Goal: Register for event/course

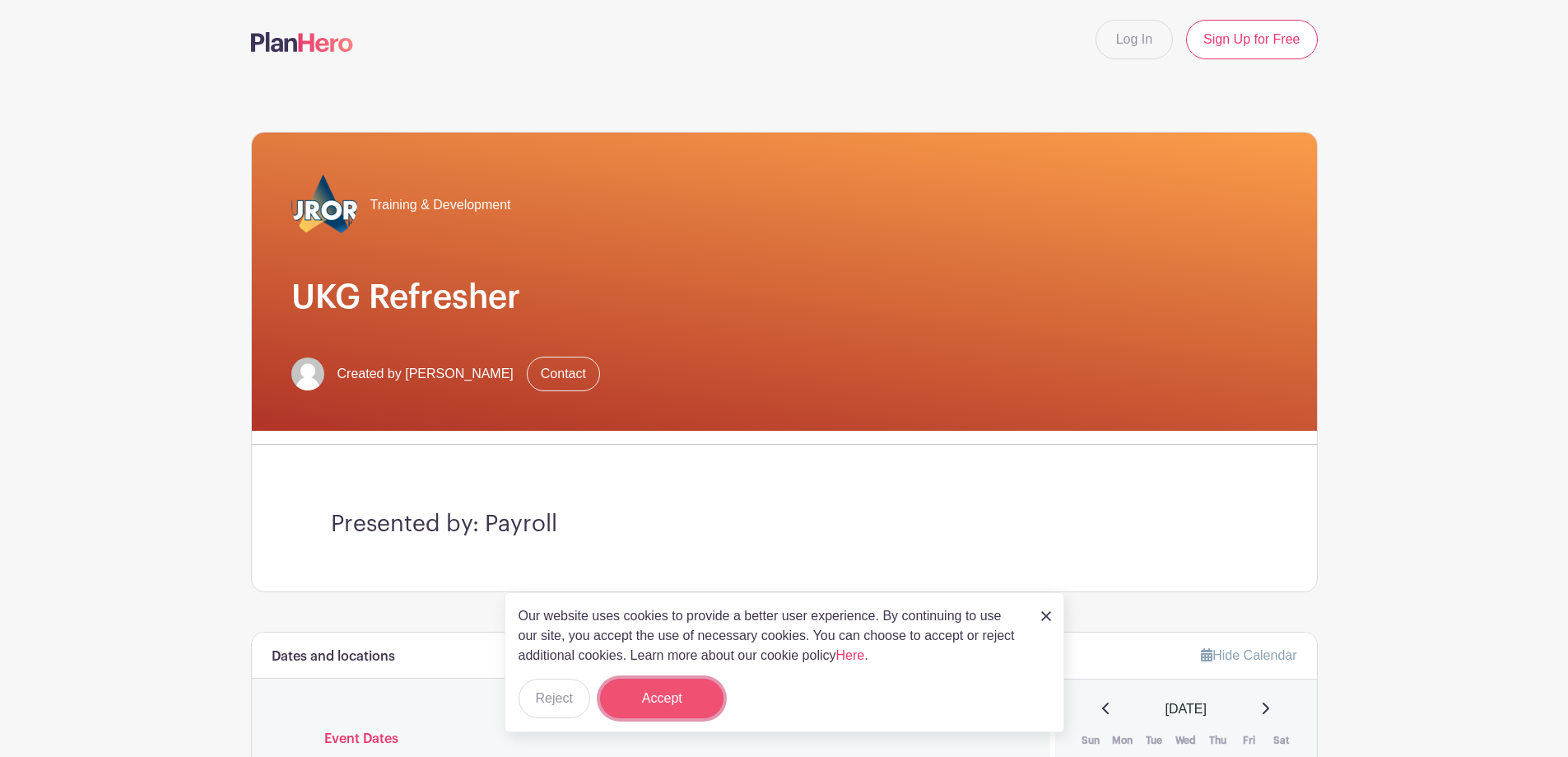
click at [653, 696] on button "Accept" at bounding box center [661, 697] width 124 height 40
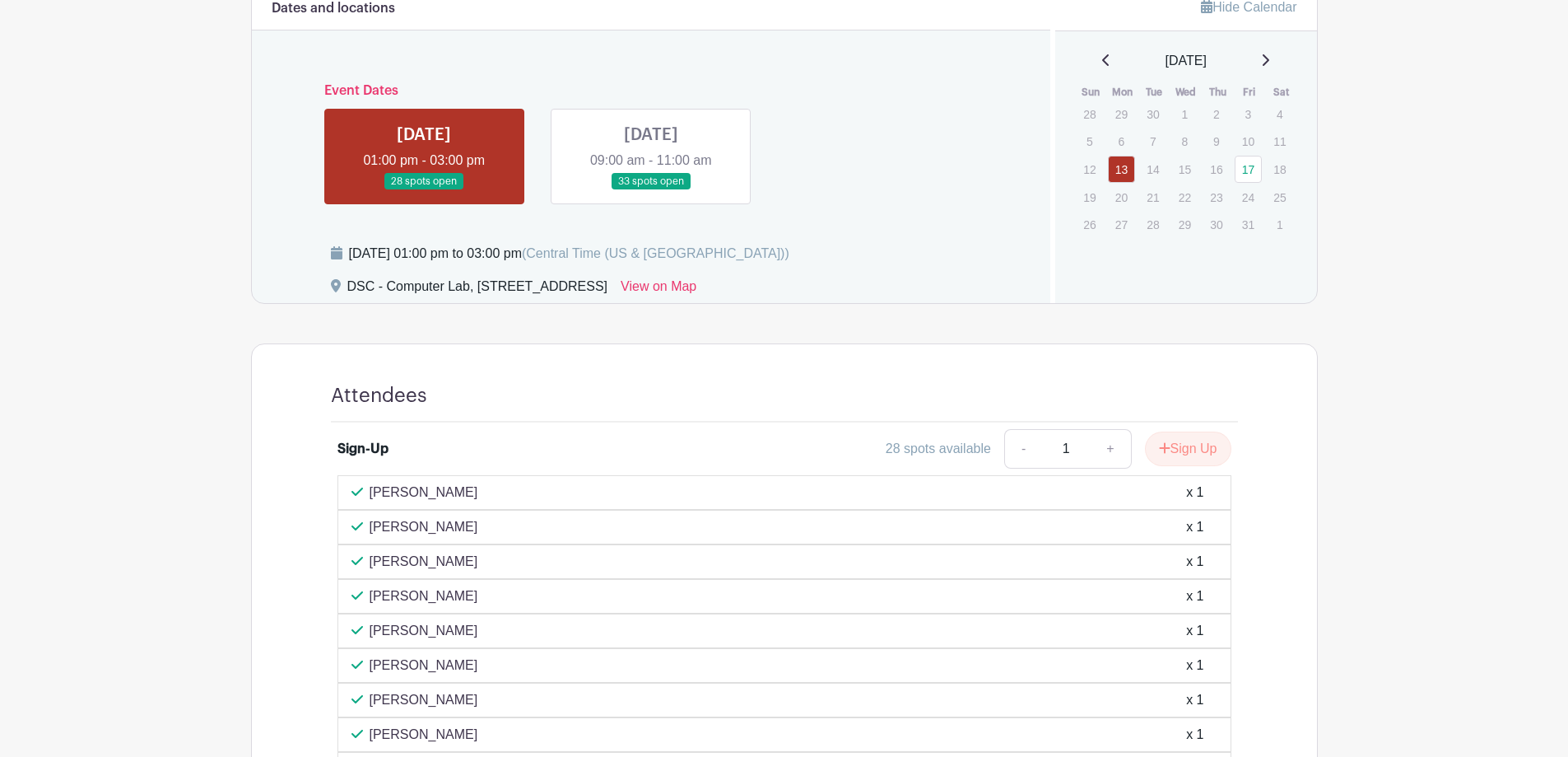
scroll to position [602, 0]
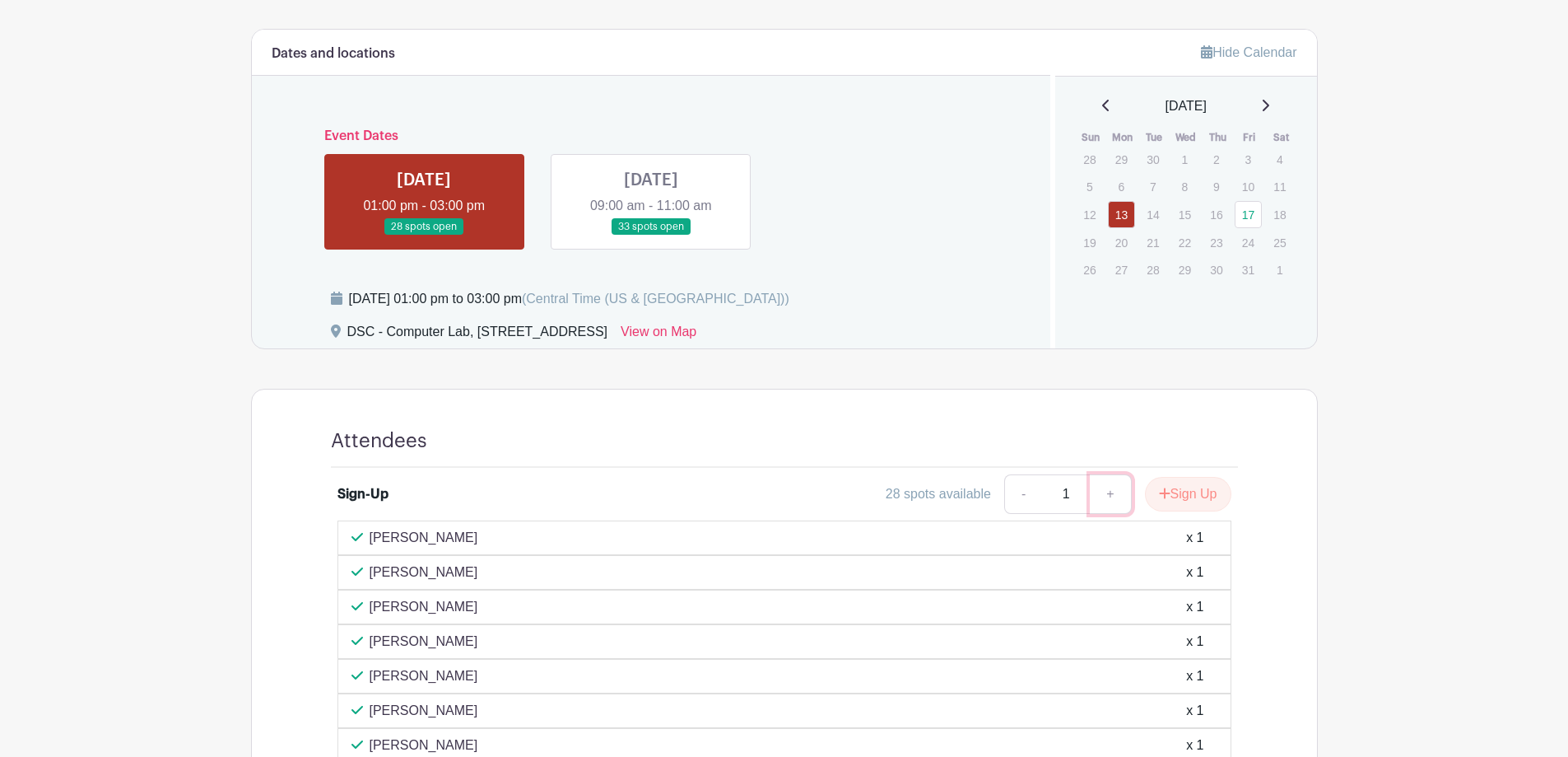
click at [1101, 489] on link "+" at bounding box center [1110, 494] width 41 height 40
click at [1101, 488] on link "+" at bounding box center [1110, 494] width 41 height 40
type input "3"
click at [1190, 482] on button "Sign Up" at bounding box center [1188, 494] width 86 height 34
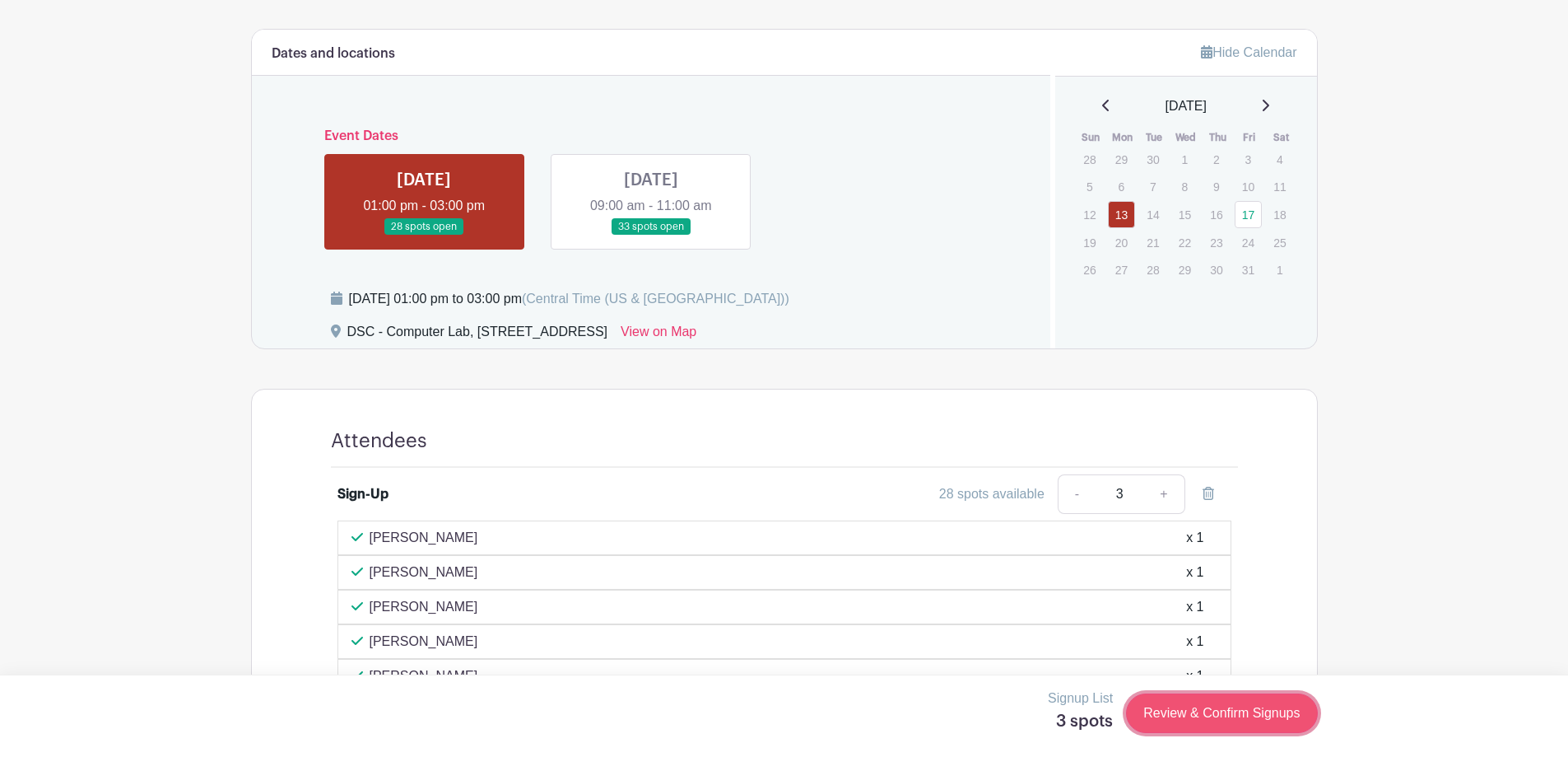
click at [1248, 708] on link "Review & Confirm Signups" at bounding box center [1220, 712] width 191 height 40
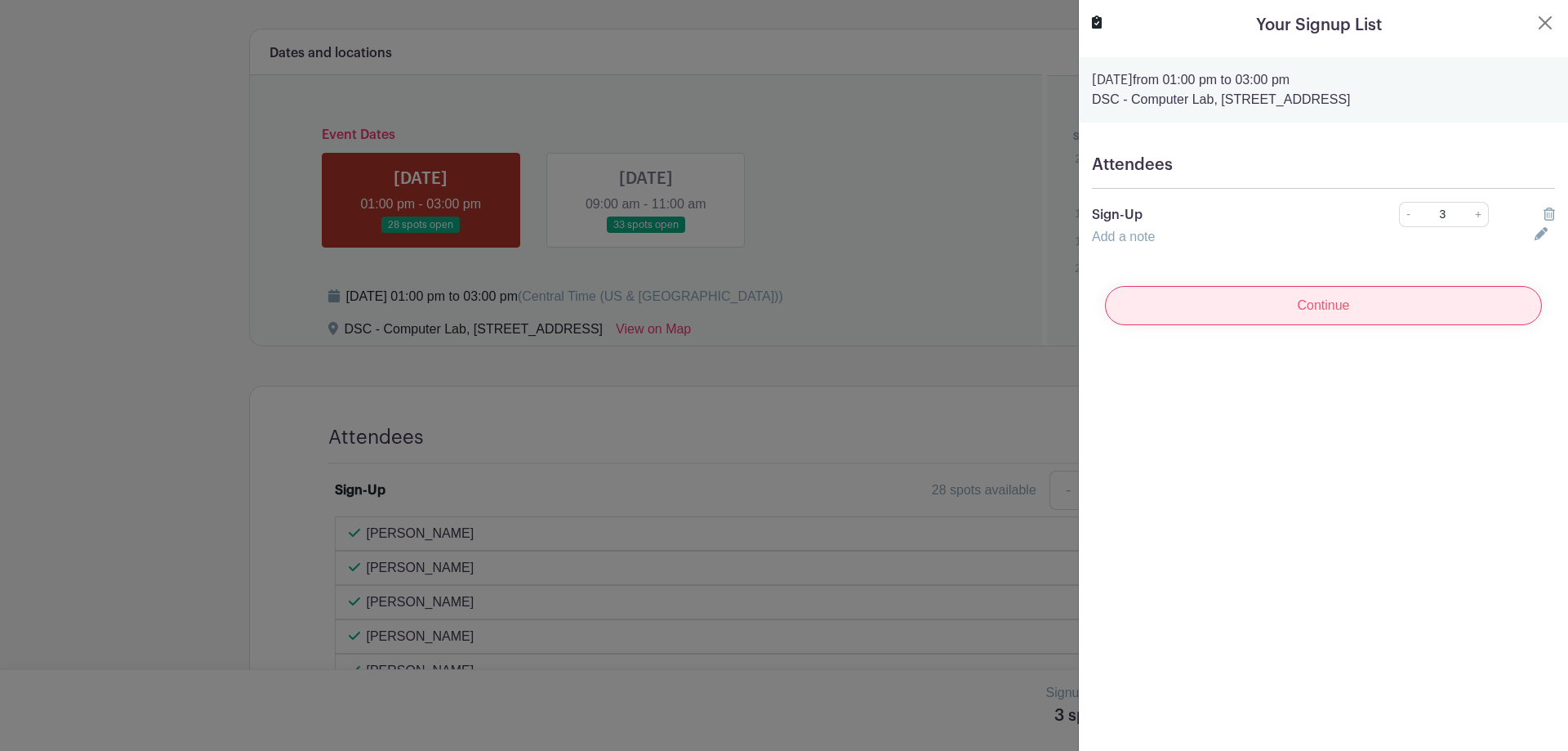
click at [1295, 298] on input "Continue" at bounding box center [1323, 305] width 437 height 39
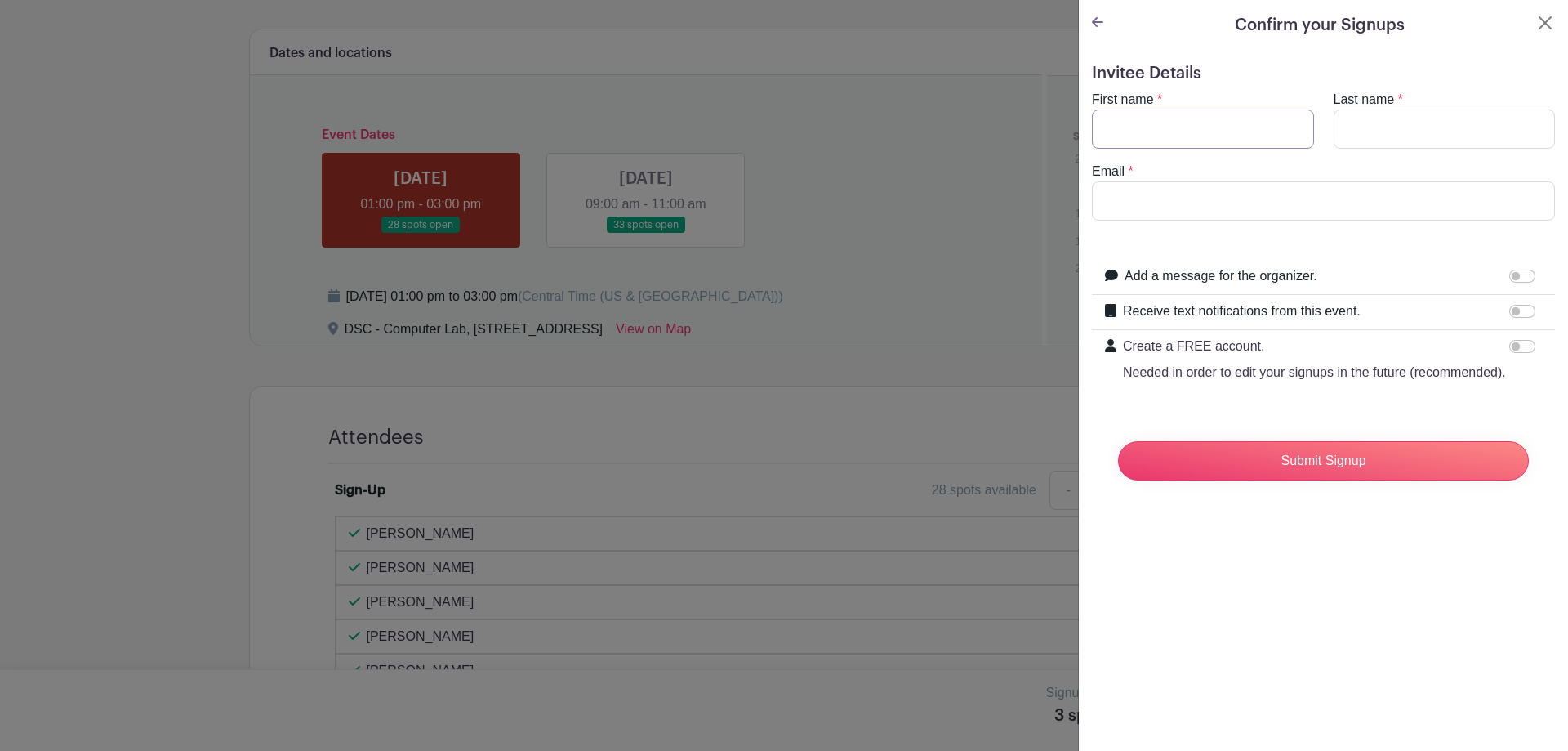
click at [1169, 137] on input "First name" at bounding box center [1202, 129] width 222 height 39
type input "[PERSON_NAME]"
click at [1194, 200] on input "Email" at bounding box center [1323, 200] width 463 height 39
type input "[EMAIL_ADDRESS][DOMAIN_NAME]"
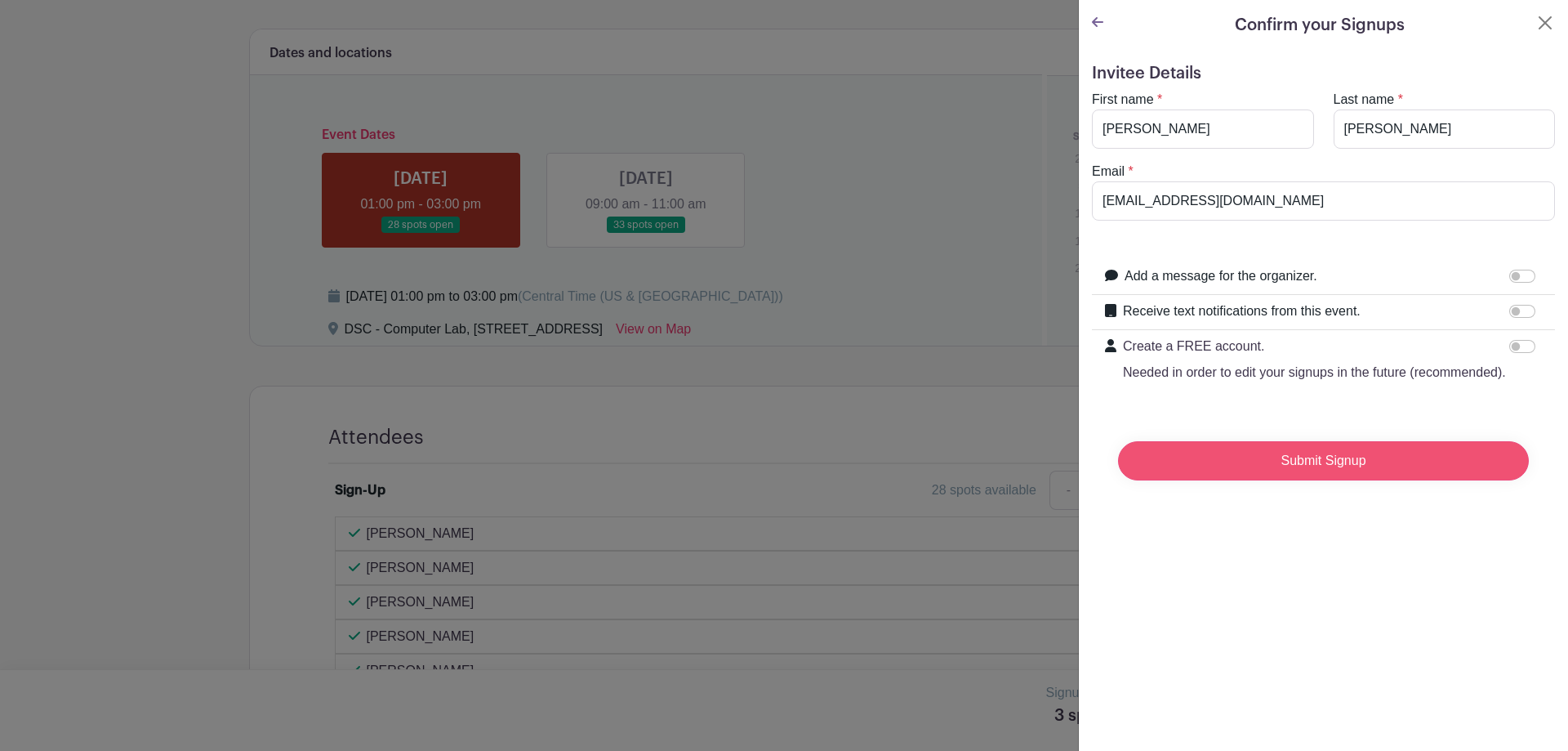
click at [1281, 480] on input "Submit Signup" at bounding box center [1323, 460] width 411 height 39
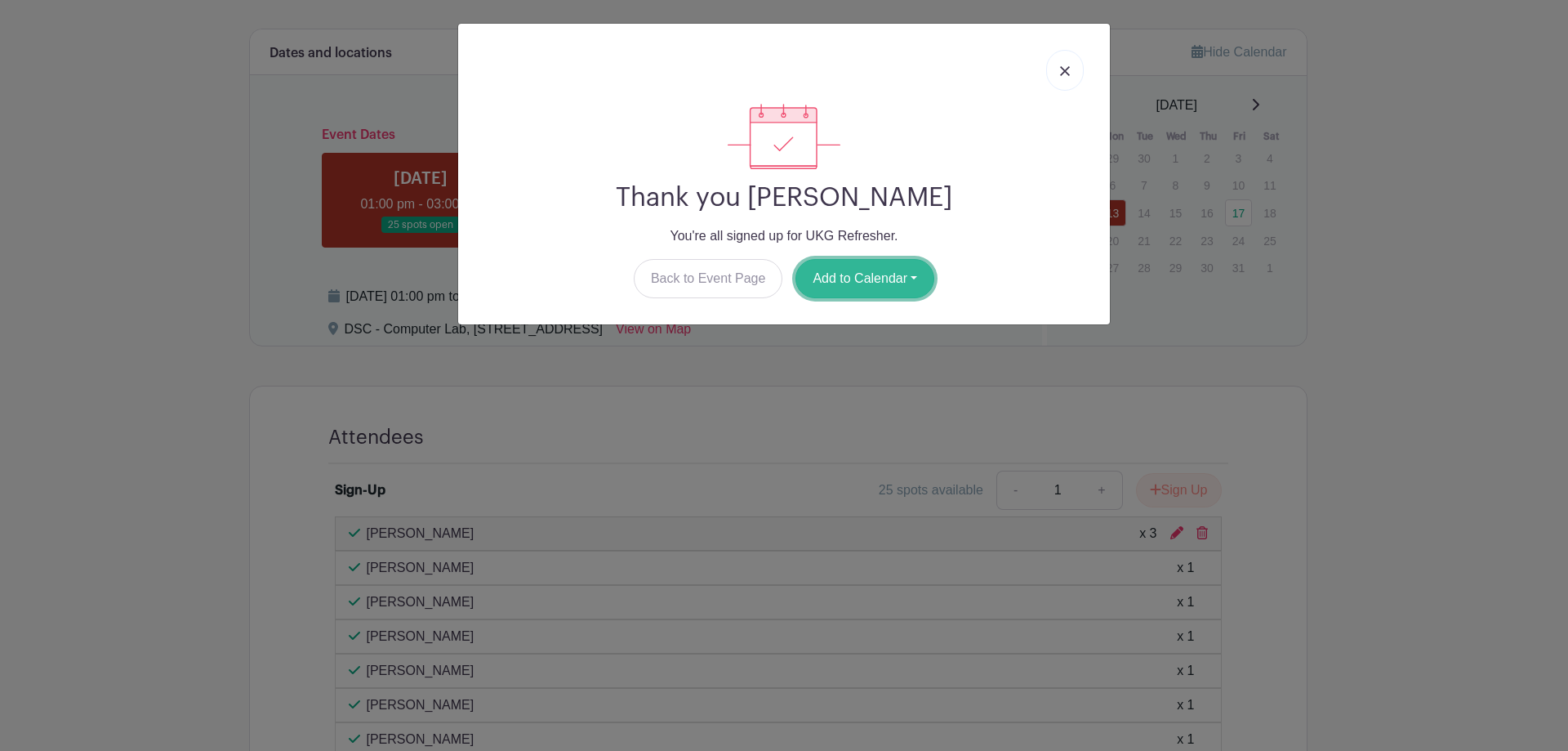
click at [869, 277] on button "Add to Calendar" at bounding box center [864, 278] width 139 height 39
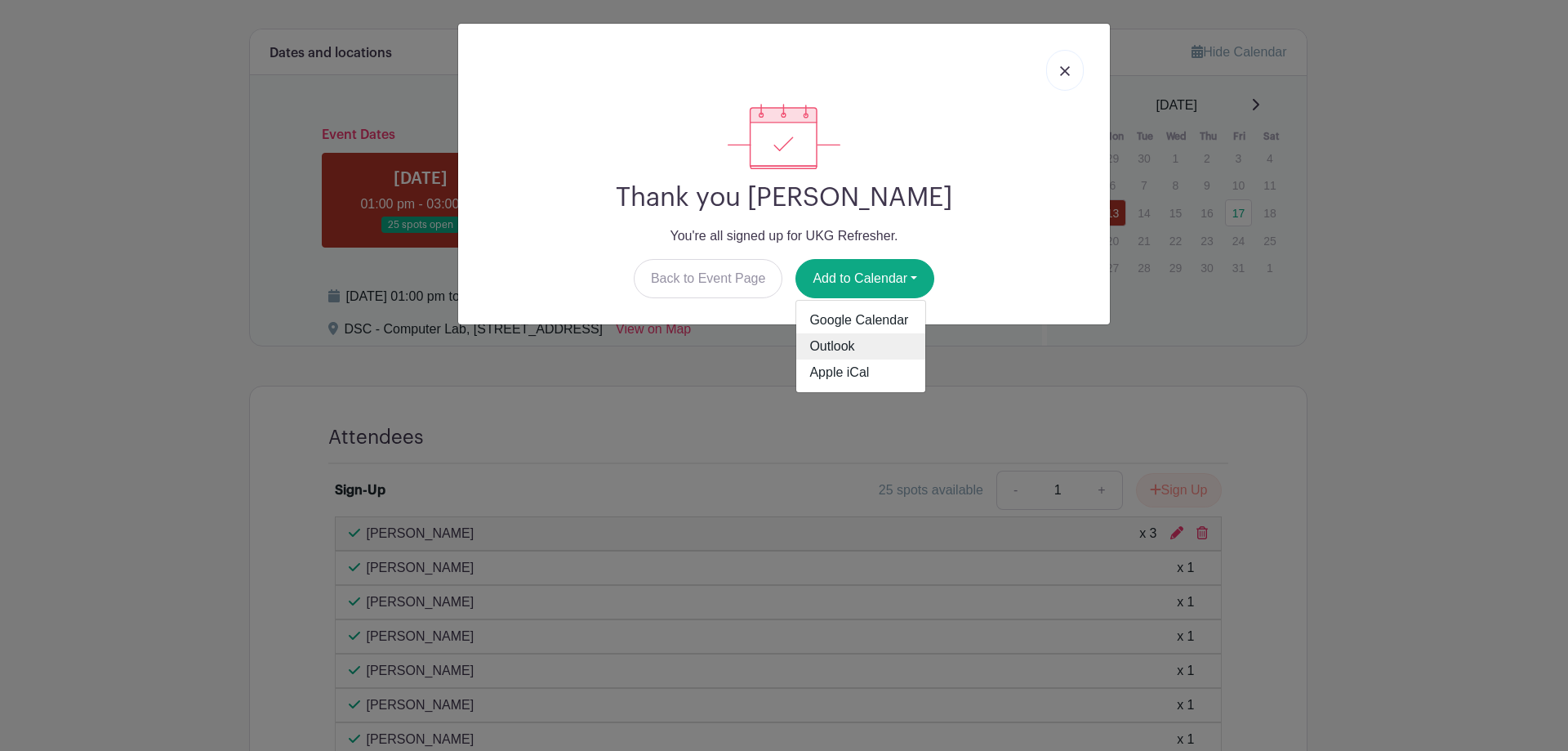
click at [837, 343] on link "Outlook" at bounding box center [861, 346] width 129 height 26
click at [1063, 74] on img at bounding box center [1064, 71] width 10 height 10
